Goal: Information Seeking & Learning: Stay updated

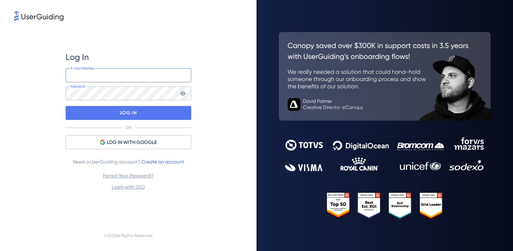
click at [114, 72] on input "email" at bounding box center [129, 75] width 126 height 14
click at [0, 251] on com-1password-button at bounding box center [0, 251] width 0 height 0
type input "[EMAIL_ADDRESS][DOMAIN_NAME]"
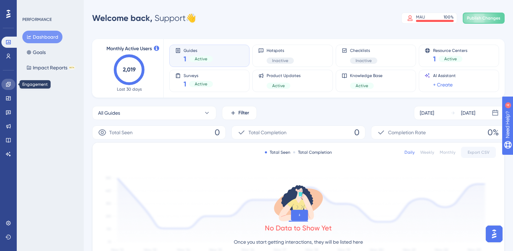
click at [6, 87] on icon at bounding box center [9, 85] width 6 height 6
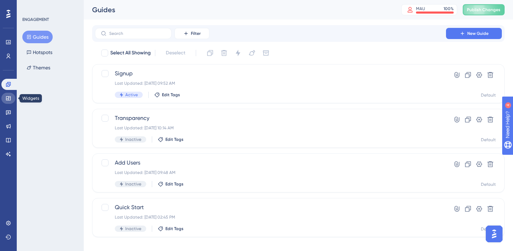
click at [7, 101] on icon at bounding box center [9, 99] width 6 height 6
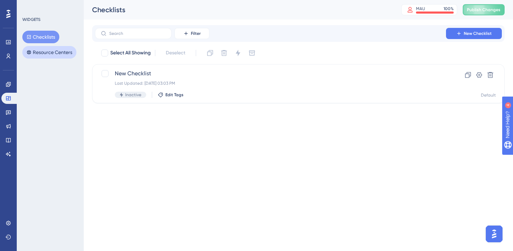
click at [39, 57] on button "Resource Centers" at bounding box center [49, 52] width 54 height 13
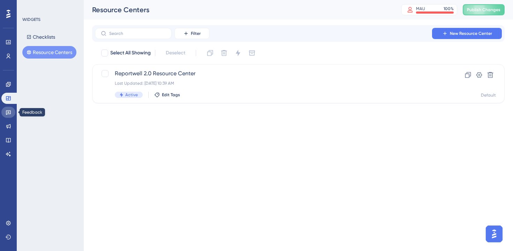
click at [3, 113] on link at bounding box center [8, 112] width 14 height 11
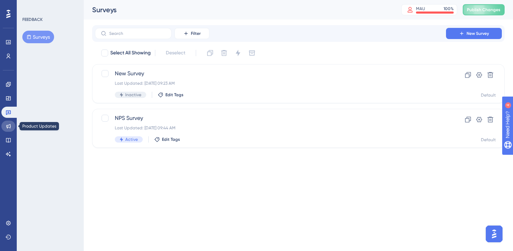
click at [9, 128] on icon at bounding box center [8, 126] width 5 height 5
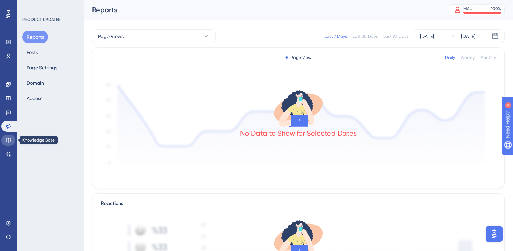
click at [8, 143] on icon at bounding box center [9, 140] width 6 height 6
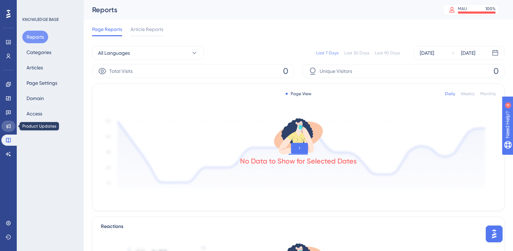
click at [8, 127] on icon at bounding box center [8, 126] width 5 height 5
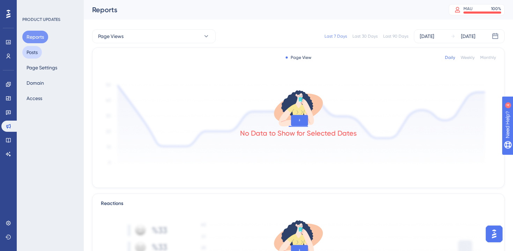
click at [32, 51] on button "Posts" at bounding box center [32, 52] width 20 height 13
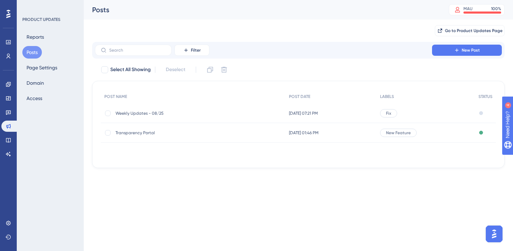
click at [157, 111] on span "Weekly Updates - 08/25" at bounding box center [171, 114] width 112 height 6
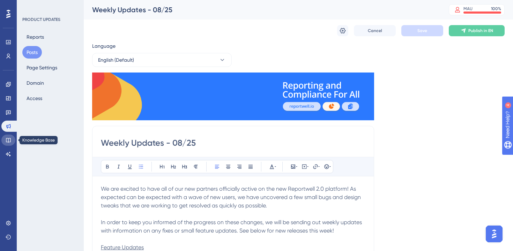
click at [10, 141] on icon at bounding box center [9, 140] width 6 height 6
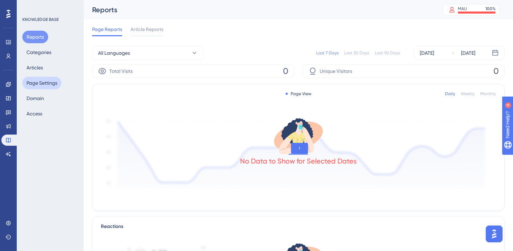
click at [42, 88] on button "Page Settings" at bounding box center [41, 83] width 39 height 13
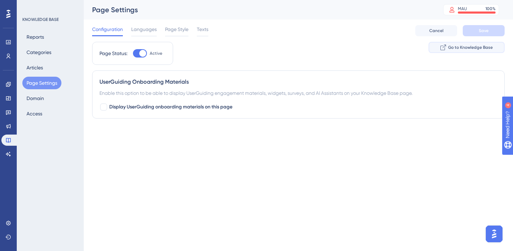
click at [456, 46] on span "Go to Knowledge Base" at bounding box center [470, 48] width 45 height 6
click at [7, 124] on icon at bounding box center [9, 126] width 6 height 6
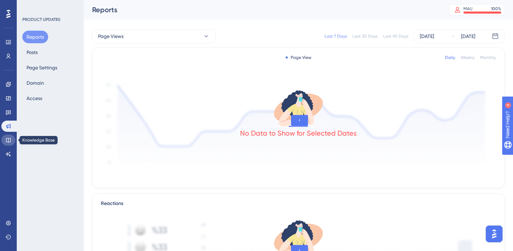
click at [9, 139] on icon at bounding box center [9, 140] width 6 height 6
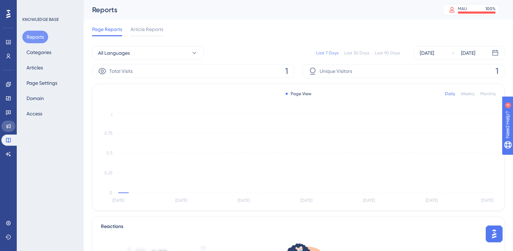
click at [8, 127] on icon at bounding box center [9, 126] width 6 height 6
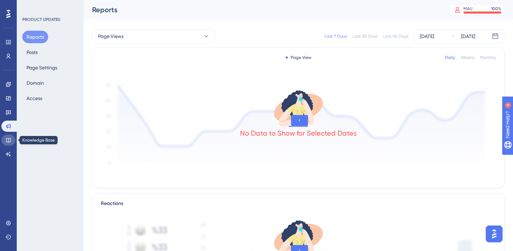
click at [9, 137] on icon at bounding box center [9, 140] width 6 height 6
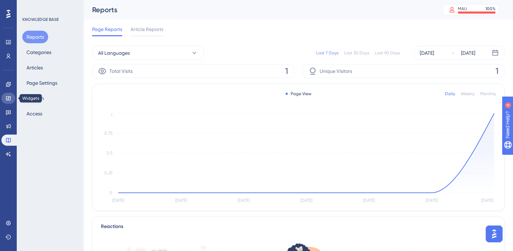
click at [6, 101] on link at bounding box center [8, 98] width 14 height 11
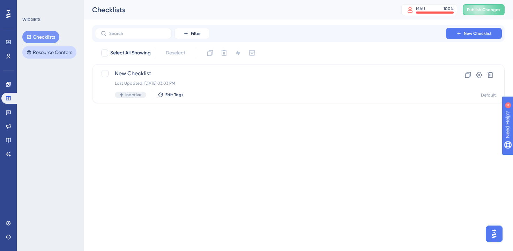
click at [42, 52] on button "Resource Centers" at bounding box center [49, 52] width 54 height 13
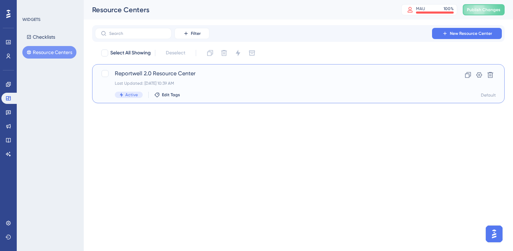
click at [188, 81] on div "Last Updated: [DATE] 10:39 AM" at bounding box center [270, 84] width 311 height 6
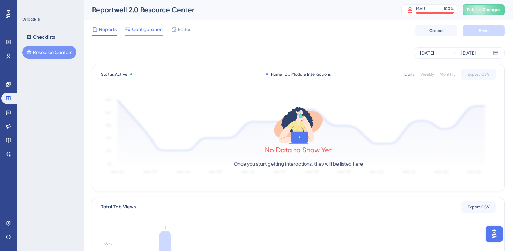
click at [137, 29] on span "Configuration" at bounding box center [147, 29] width 31 height 8
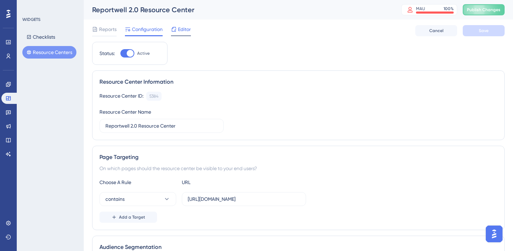
click at [187, 30] on span "Editor" at bounding box center [184, 29] width 13 height 8
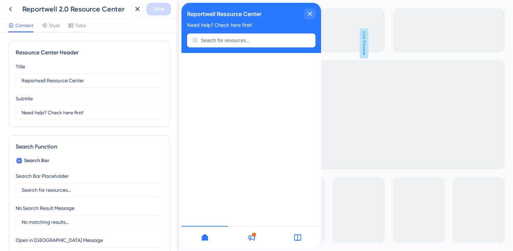
click at [254, 238] on icon at bounding box center [251, 237] width 7 height 7
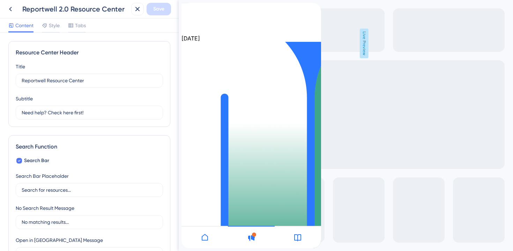
click at [288, 236] on div at bounding box center [297, 237] width 46 height 22
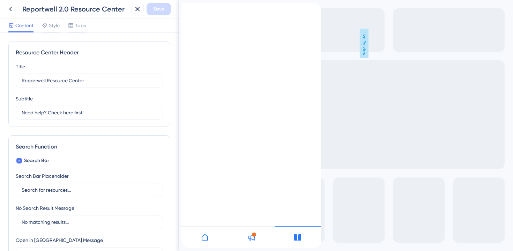
click at [206, 242] on div at bounding box center [204, 237] width 46 height 22
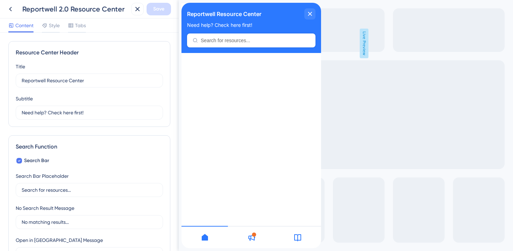
click at [249, 240] on icon at bounding box center [251, 237] width 8 height 8
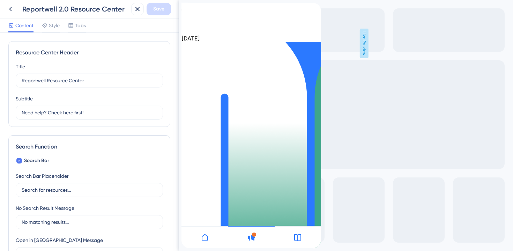
click at [294, 234] on icon at bounding box center [297, 237] width 8 height 8
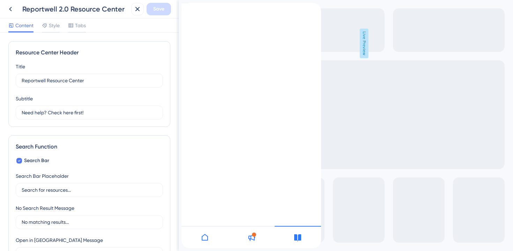
click at [251, 234] on icon at bounding box center [251, 237] width 8 height 8
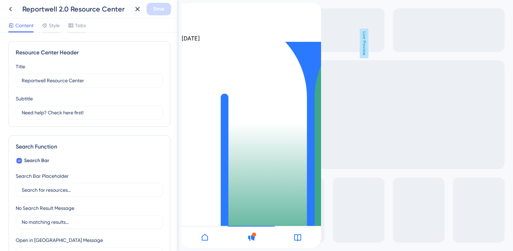
click at [197, 237] on div at bounding box center [204, 237] width 46 height 22
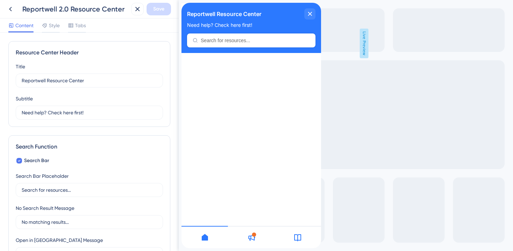
click at [253, 238] on icon at bounding box center [251, 237] width 8 height 8
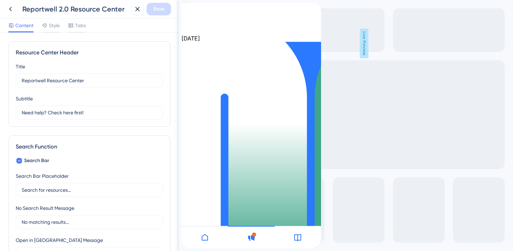
click at [206, 237] on icon at bounding box center [205, 237] width 8 height 8
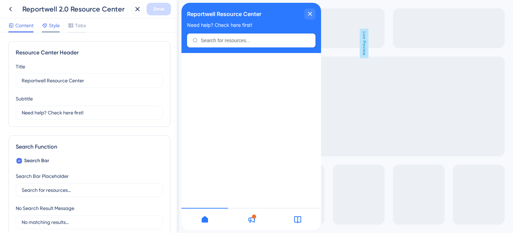
click at [51, 25] on span "Style" at bounding box center [54, 25] width 11 height 8
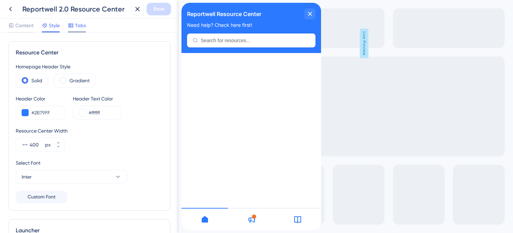
click at [76, 29] on span "Tabs" at bounding box center [80, 25] width 11 height 8
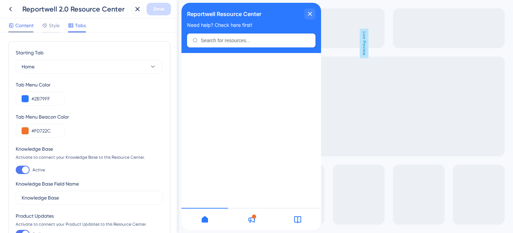
click at [23, 27] on span "Content" at bounding box center [24, 25] width 18 height 8
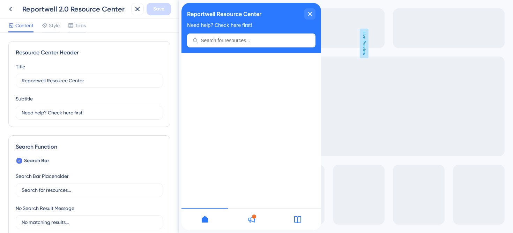
click at [300, 223] on icon at bounding box center [297, 219] width 8 height 8
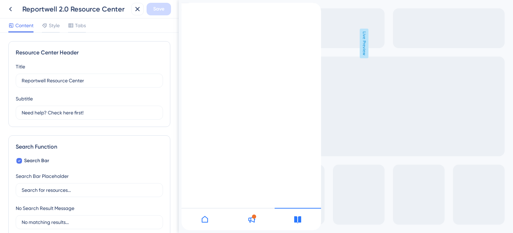
click at [250, 221] on icon at bounding box center [251, 219] width 8 height 8
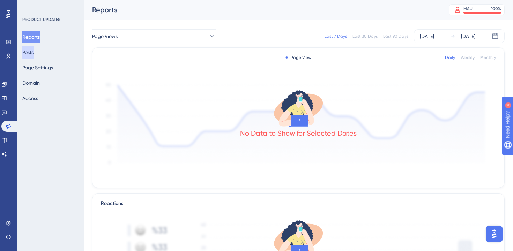
click at [33, 54] on button "Posts" at bounding box center [27, 52] width 11 height 13
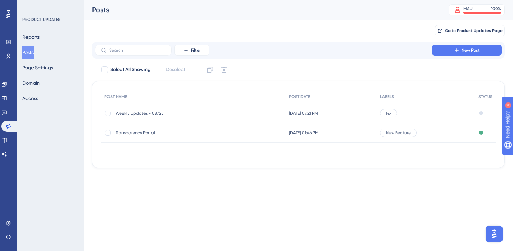
click at [164, 112] on span "Weekly Updates - 08/25" at bounding box center [171, 114] width 112 height 6
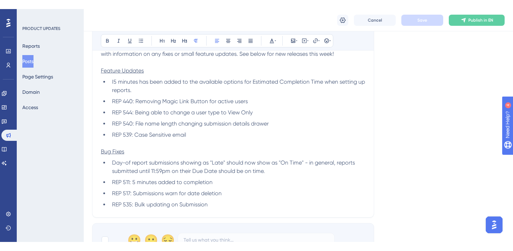
scroll to position [196, 0]
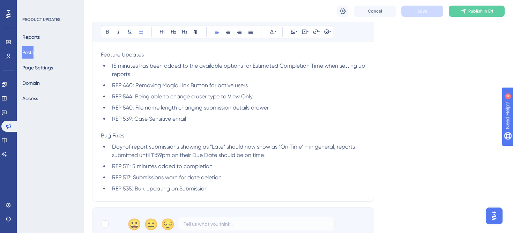
click at [114, 67] on span "I5 minutes has been added to the available options for Estimated Completion Tim…" at bounding box center [239, 69] width 254 height 15
click at [166, 93] on li "REP 544: Being able to change a user type to View Only" at bounding box center [237, 96] width 256 height 8
drag, startPoint x: 273, startPoint y: 156, endPoint x: 107, endPoint y: 148, distance: 166.6
click at [107, 148] on ul "Day-of report submissions showing as "Late" should now show as "On Time" - in g…" at bounding box center [233, 168] width 264 height 50
